Goal: Use online tool/utility: Utilize a website feature to perform a specific function

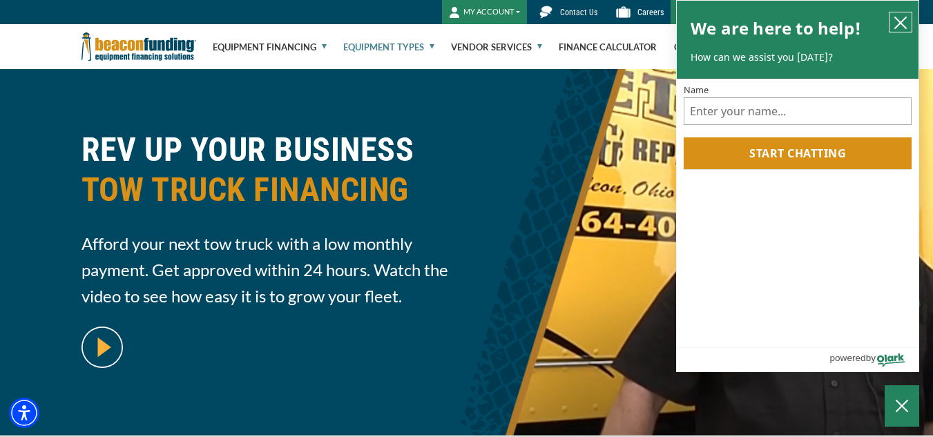
click at [902, 17] on icon "close chatbox" at bounding box center [901, 23] width 14 height 14
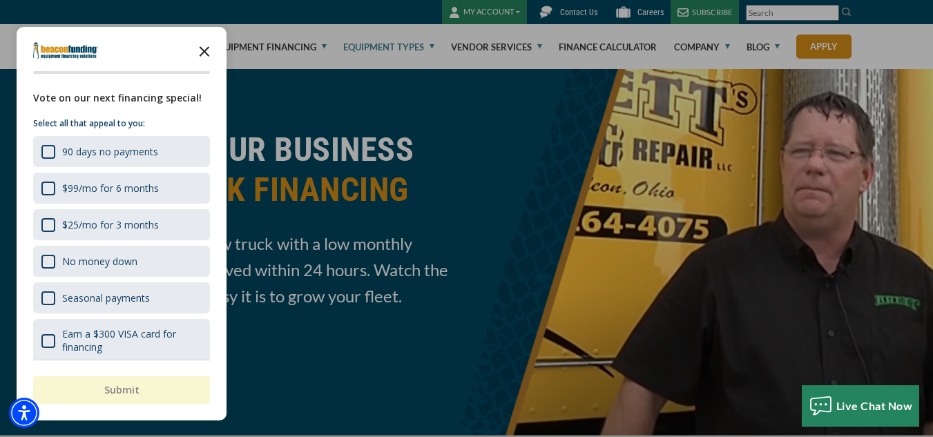
click at [205, 50] on icon "Close the survey" at bounding box center [205, 51] width 28 height 28
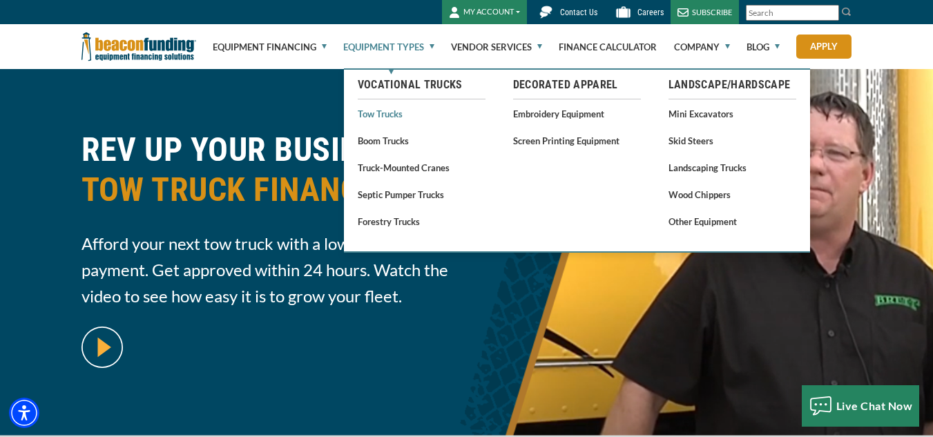
click at [393, 113] on link "Tow Trucks" at bounding box center [422, 113] width 128 height 17
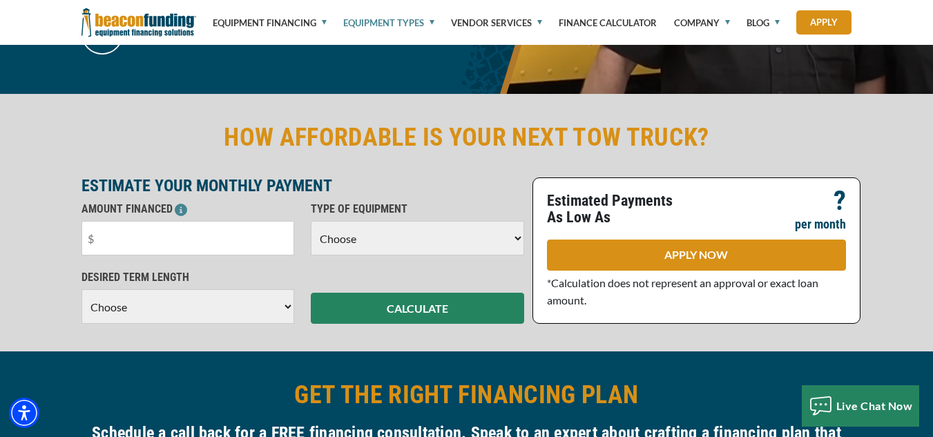
scroll to position [345, 0]
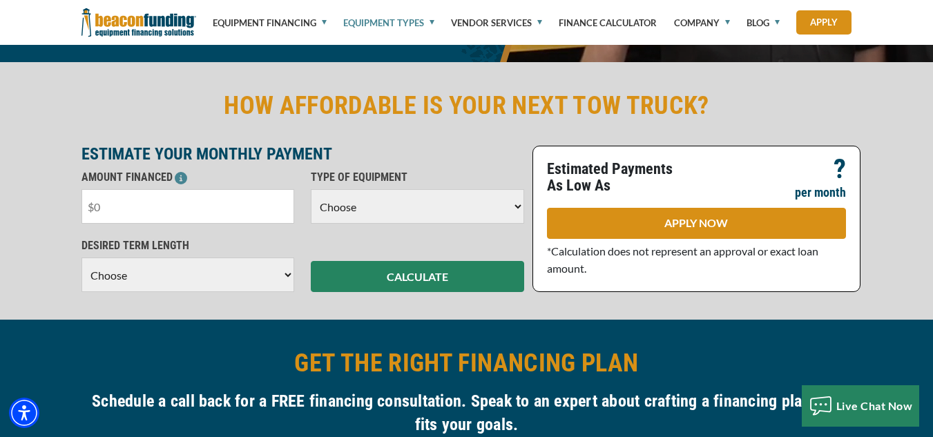
click at [128, 206] on input "text" at bounding box center [187, 206] width 213 height 35
type input "$45,000"
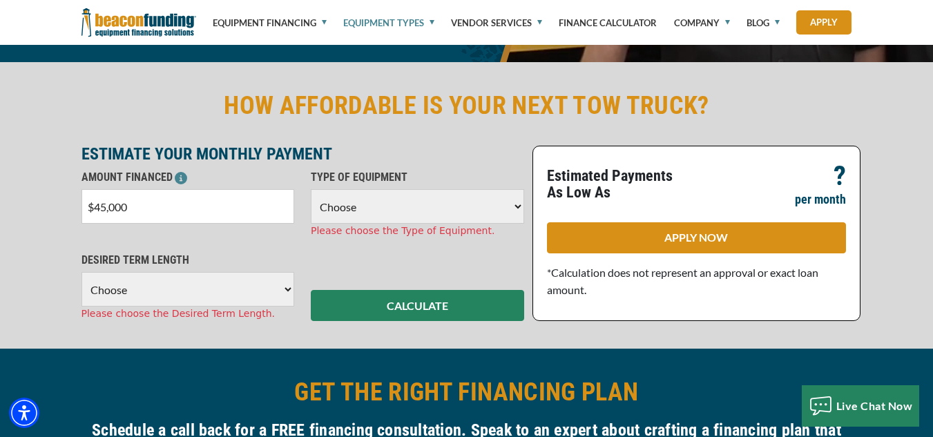
click at [517, 206] on select "Choose Backhoe Boom/Bucket Truck Chipper Commercial Mower Crane DTG/DTF Printin…" at bounding box center [417, 206] width 213 height 35
select select "5"
click at [311, 189] on select "Choose Backhoe Boom/Bucket Truck Chipper Commercial Mower Crane DTG/DTF Printin…" at bounding box center [417, 206] width 213 height 35
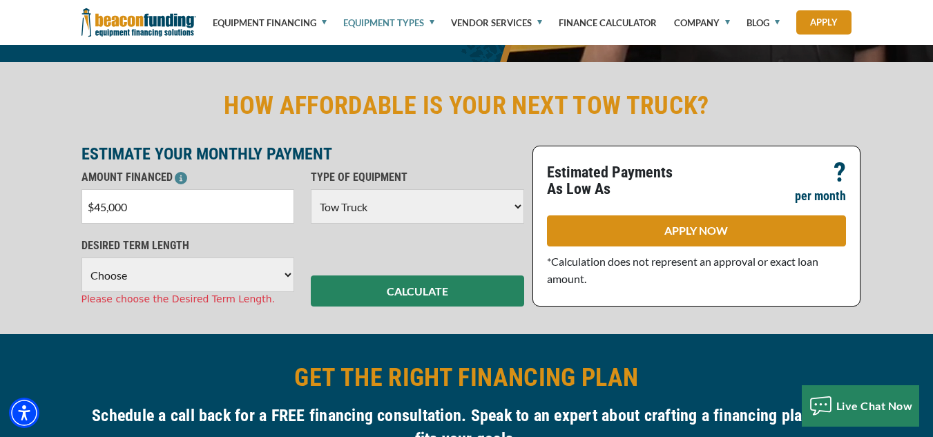
click at [287, 275] on select "Choose 36 Months 48 Months 60 Months" at bounding box center [187, 275] width 213 height 35
select select "60"
click at [81, 258] on select "Choose 36 Months 48 Months 60 Months" at bounding box center [187, 275] width 213 height 35
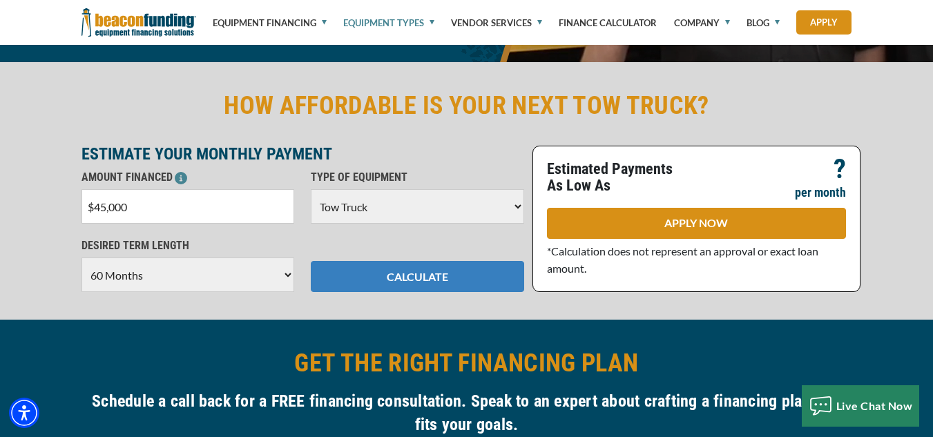
click at [472, 277] on button "CALCULATE" at bounding box center [417, 276] width 213 height 31
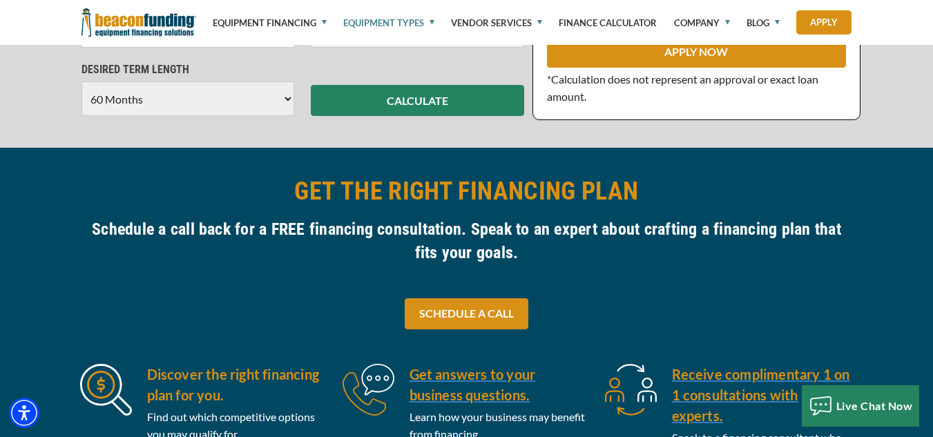
scroll to position [276, 0]
